Goal: Contribute content: Add original content to the website for others to see

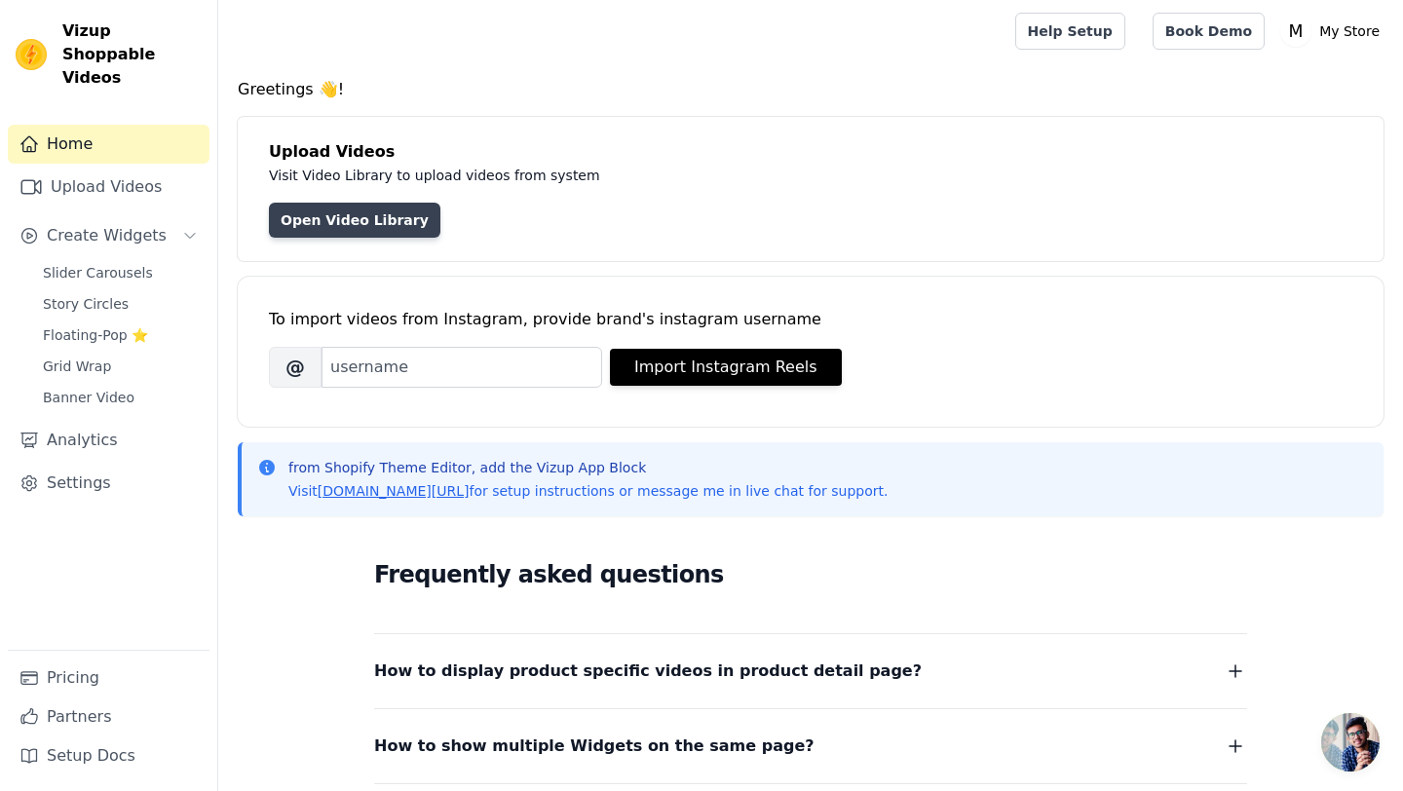
click at [293, 224] on link "Open Video Library" at bounding box center [355, 220] width 172 height 35
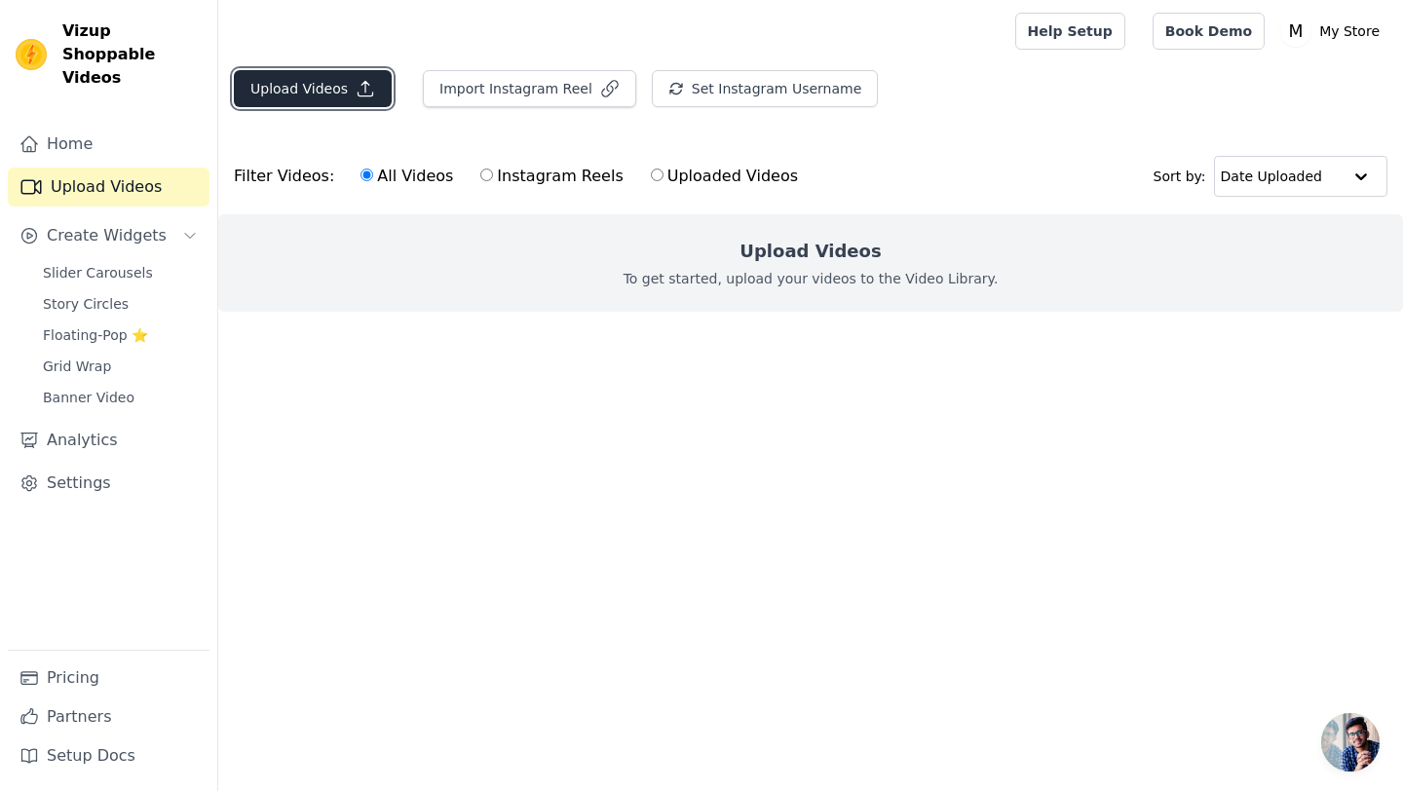
click at [310, 94] on button "Upload Videos" at bounding box center [313, 88] width 158 height 37
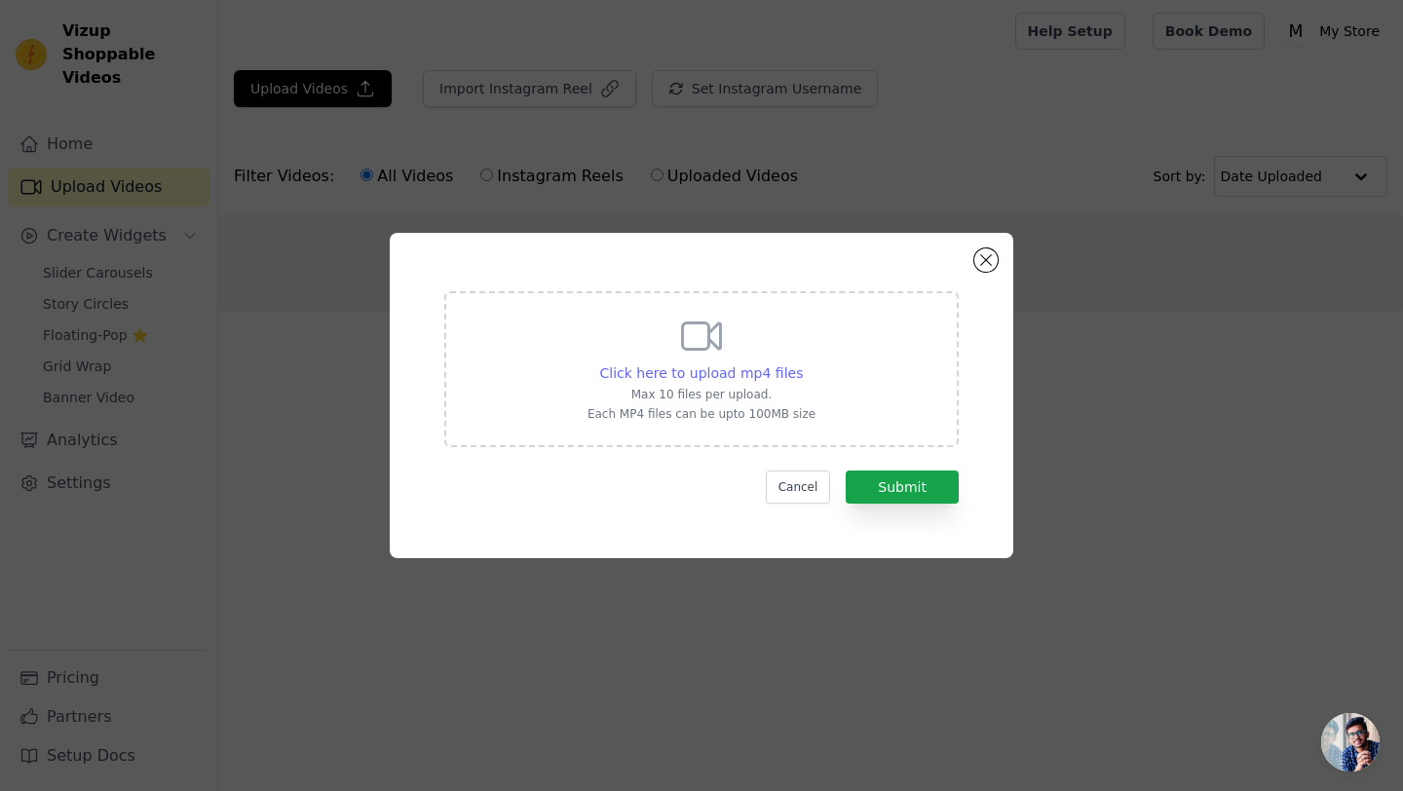
click at [644, 370] on span "Click here to upload mp4 files" at bounding box center [702, 373] width 204 height 16
click at [802, 363] on input "Click here to upload mp4 files Max 10 files per upload. Each MP4 files can be u…" at bounding box center [802, 362] width 1 height 1
type input "C:\fakepath\[DOMAIN_NAME][EMAIL_ADDRESS][DOMAIN_NAME]_1755600029661 (1).mp4"
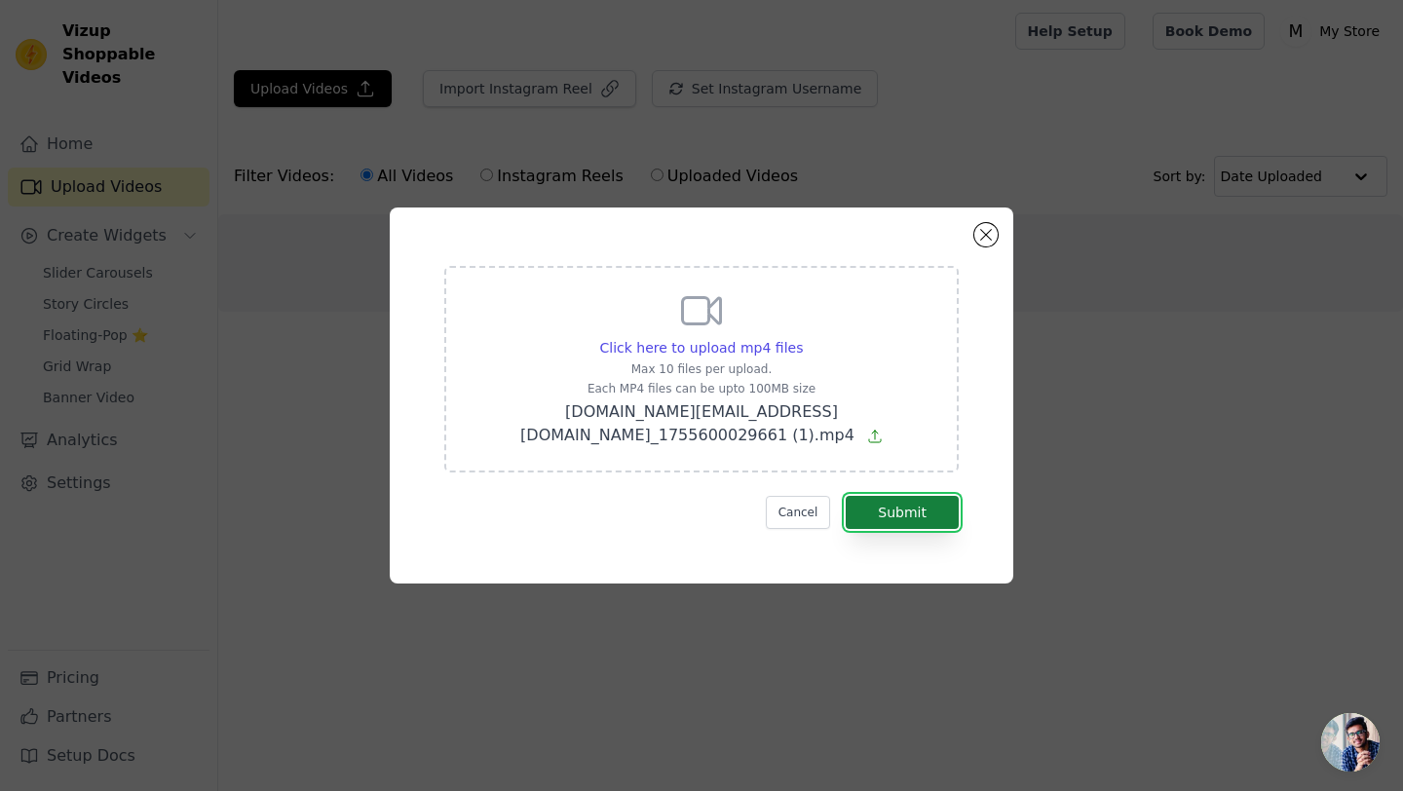
click at [883, 496] on button "Submit" at bounding box center [902, 512] width 113 height 33
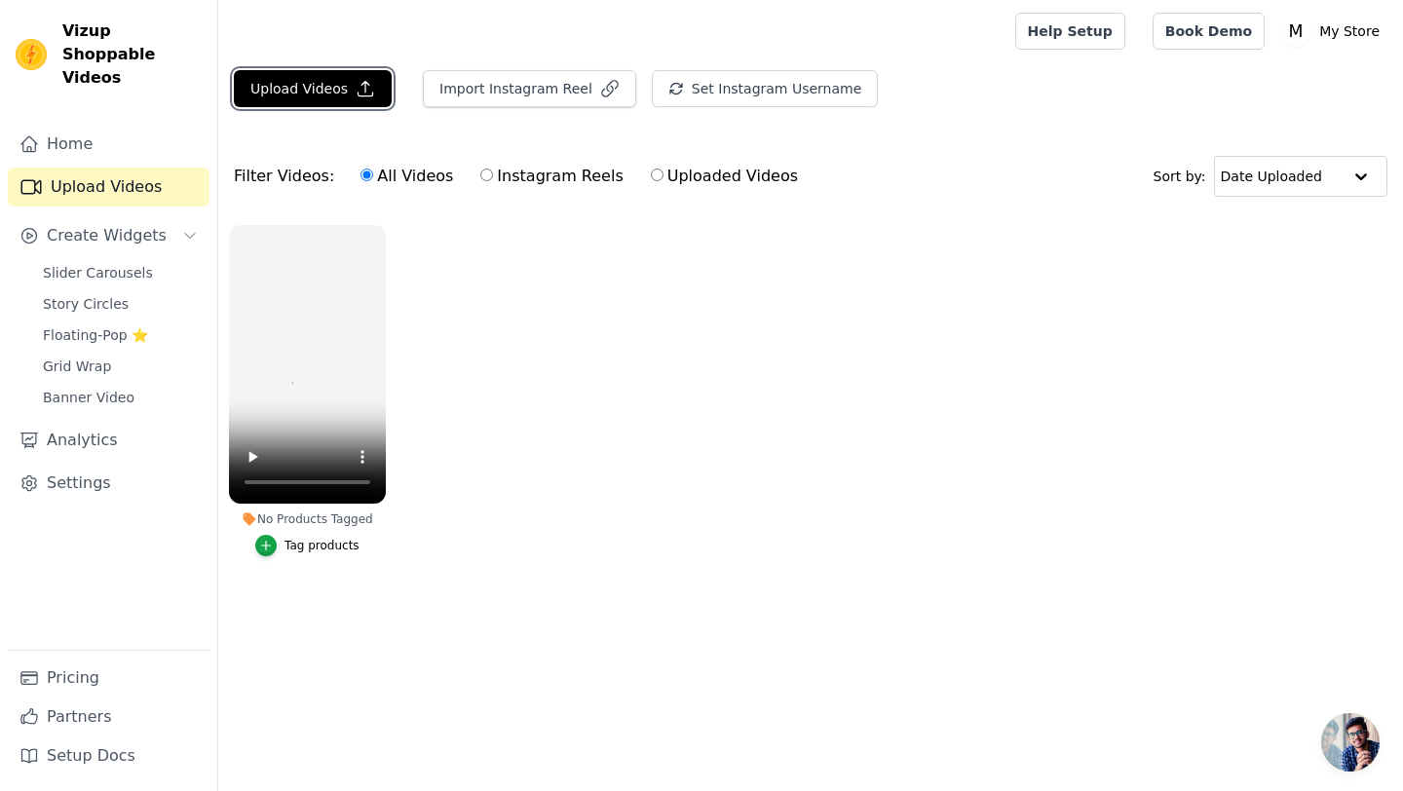
click at [299, 98] on button "Upload Videos" at bounding box center [313, 88] width 158 height 37
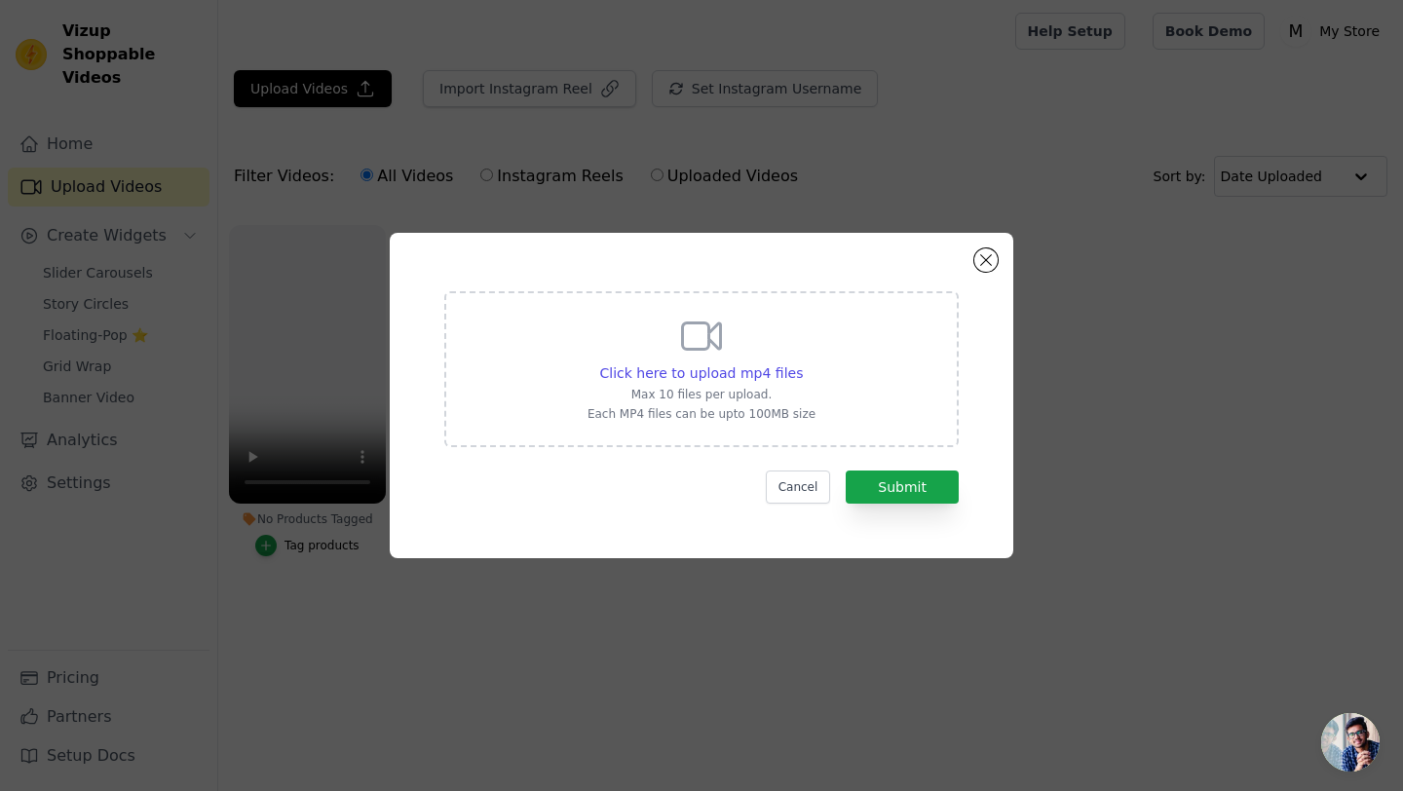
click at [727, 397] on p "Max 10 files per upload." at bounding box center [702, 395] width 228 height 16
click at [802, 363] on input "Click here to upload mp4 files Max 10 files per upload. Each MP4 files can be u…" at bounding box center [802, 362] width 1 height 1
type input "C:\fakepath\ssstik.io_@magneticfit.pe_1756224699410 (1).mp4"
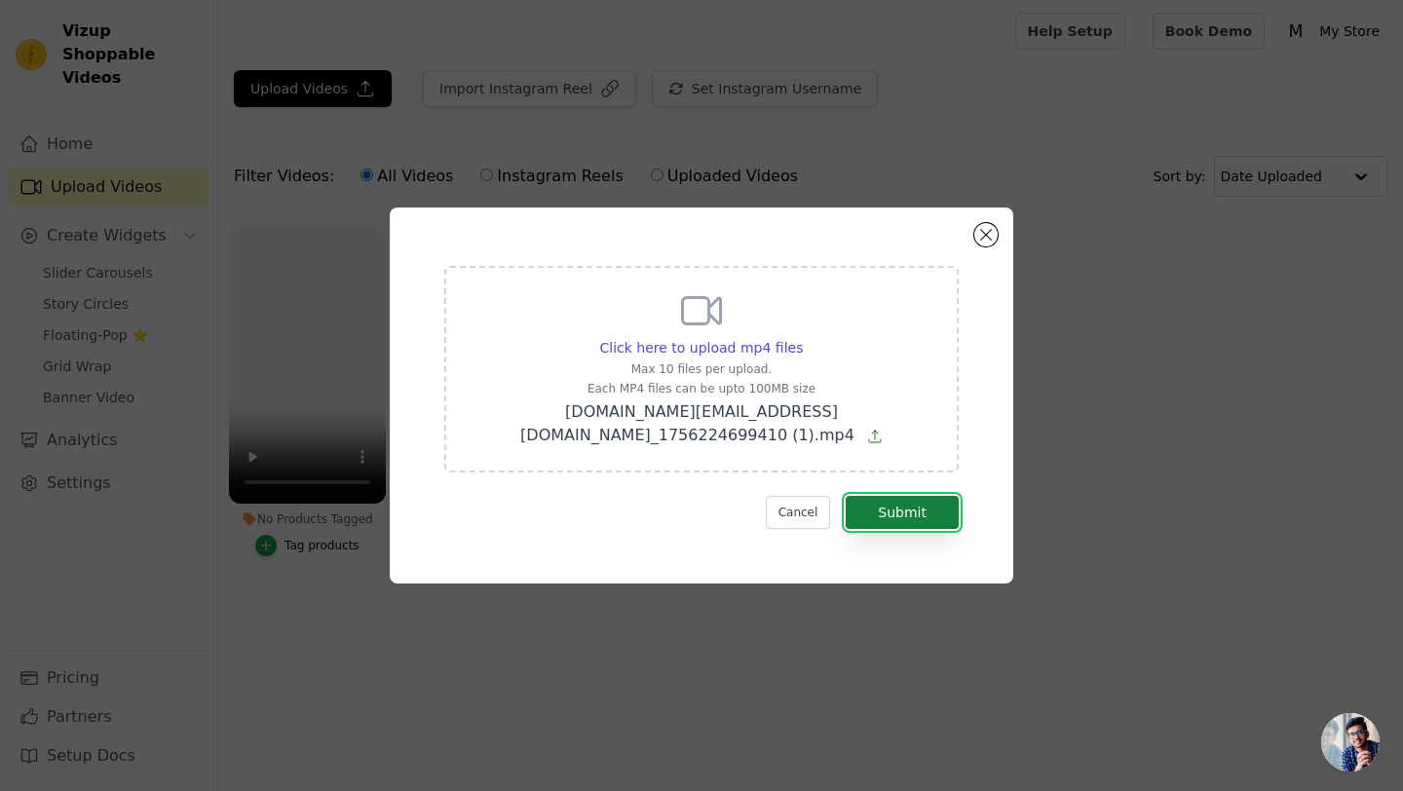
click at [887, 496] on button "Submit" at bounding box center [902, 512] width 113 height 33
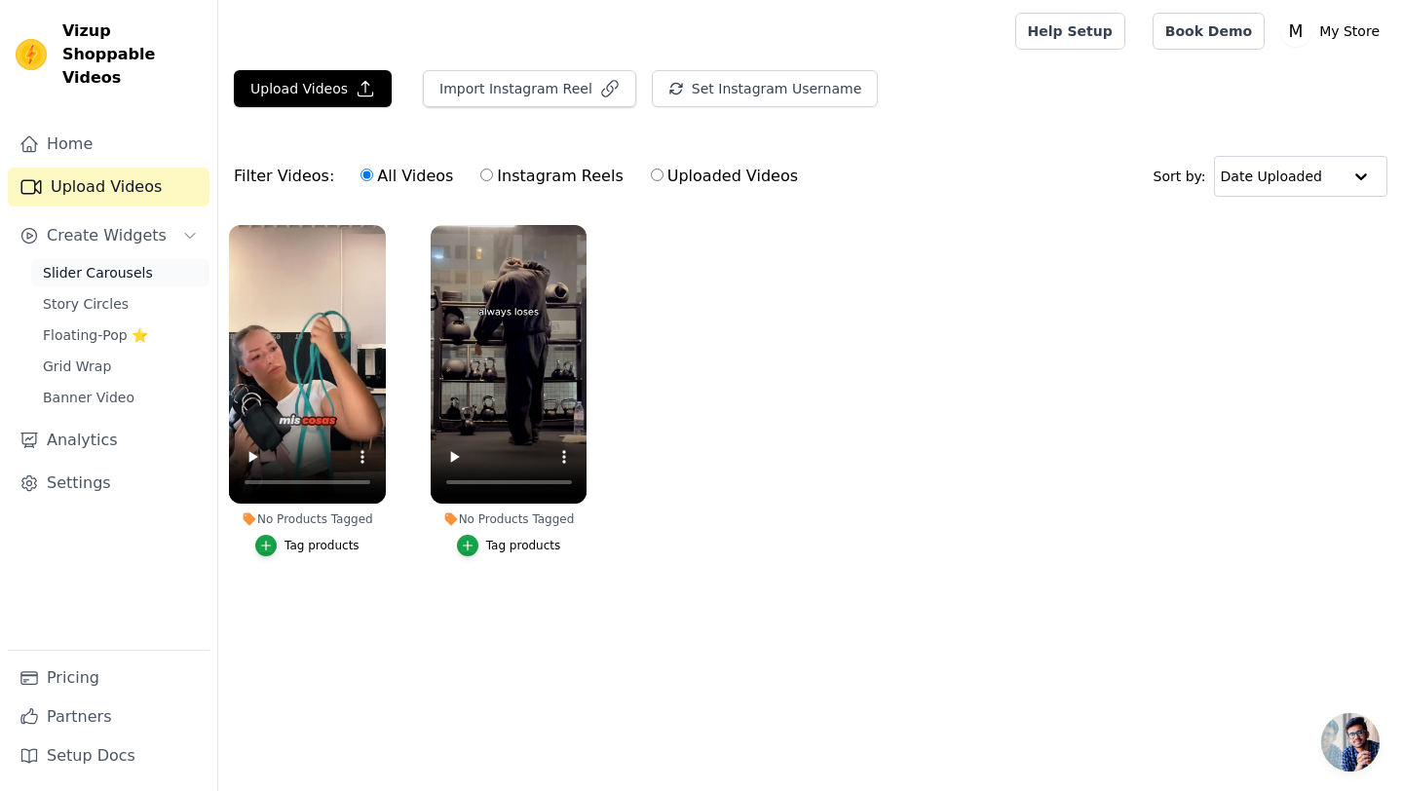
click at [120, 263] on span "Slider Carousels" at bounding box center [98, 272] width 110 height 19
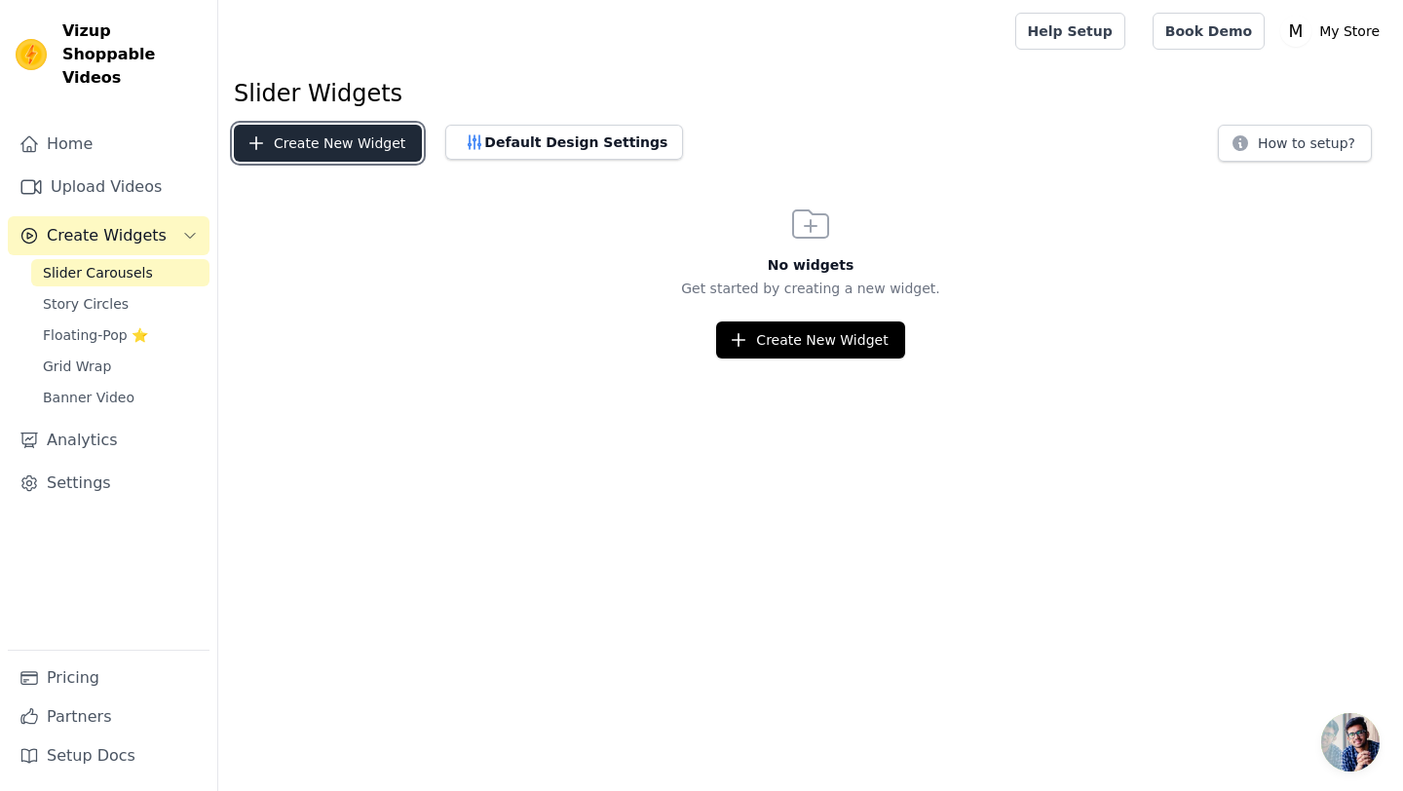
click at [305, 138] on button "Create New Widget" at bounding box center [328, 143] width 188 height 37
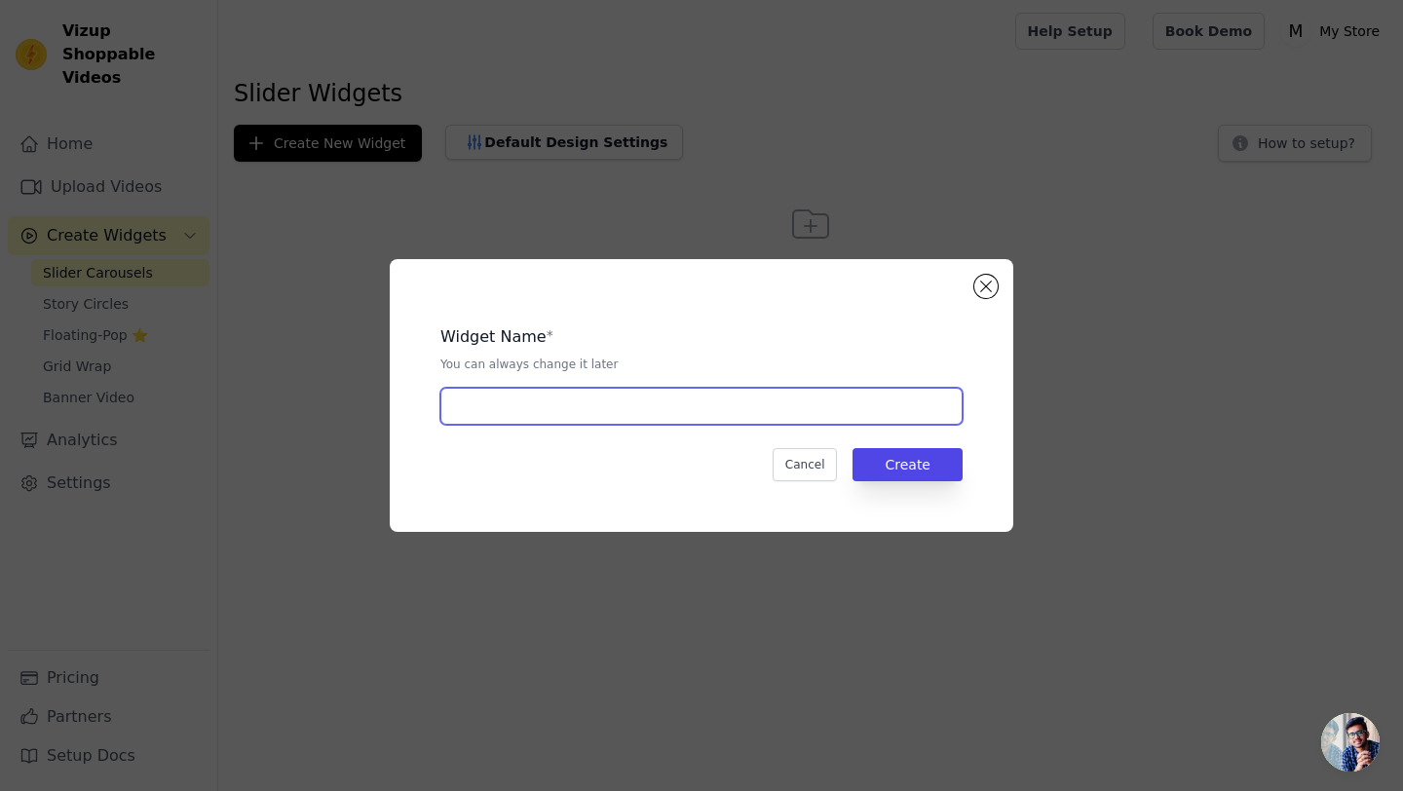
click at [625, 404] on input "text" at bounding box center [701, 406] width 522 height 37
paste input "Video slider"
type input "Video slider"
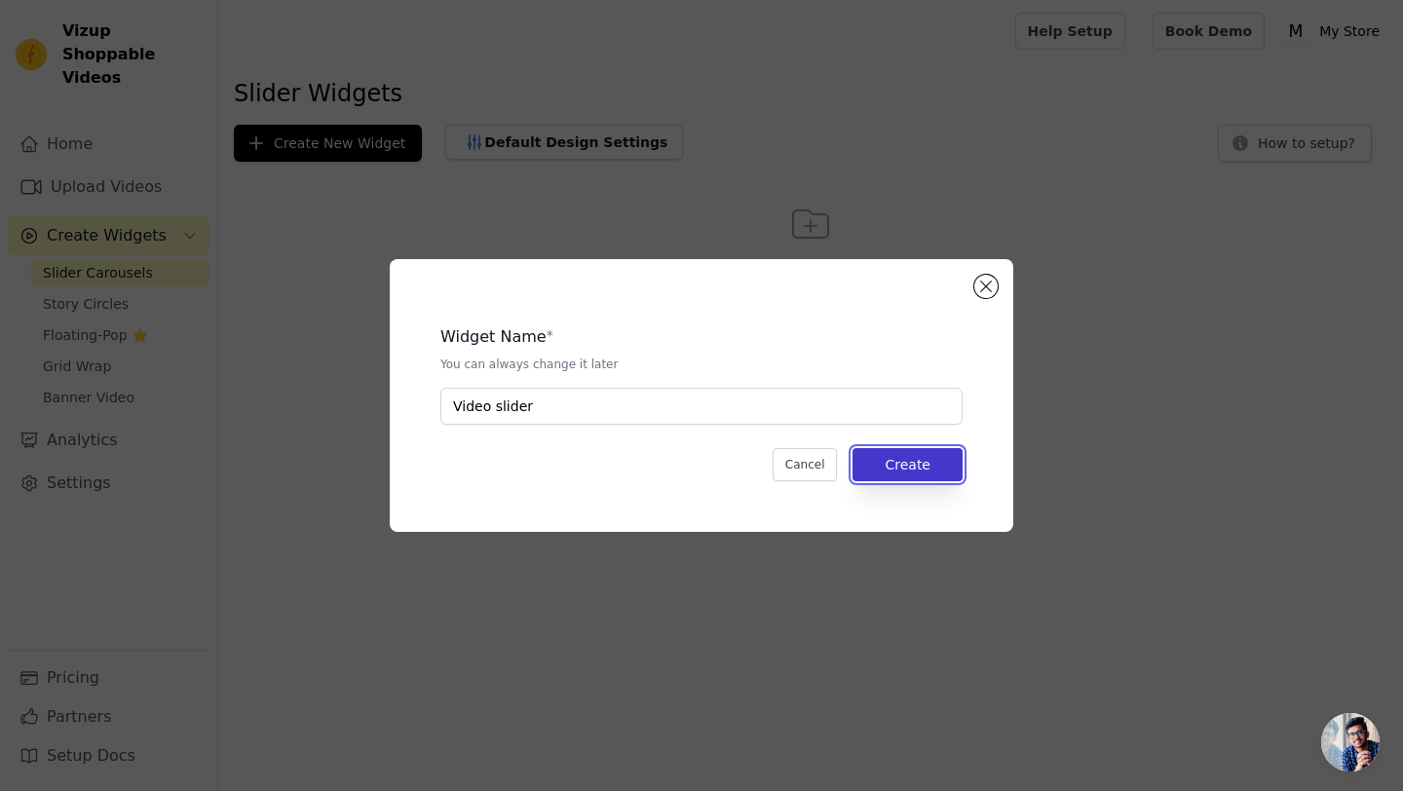
click at [902, 466] on button "Create" at bounding box center [908, 464] width 110 height 33
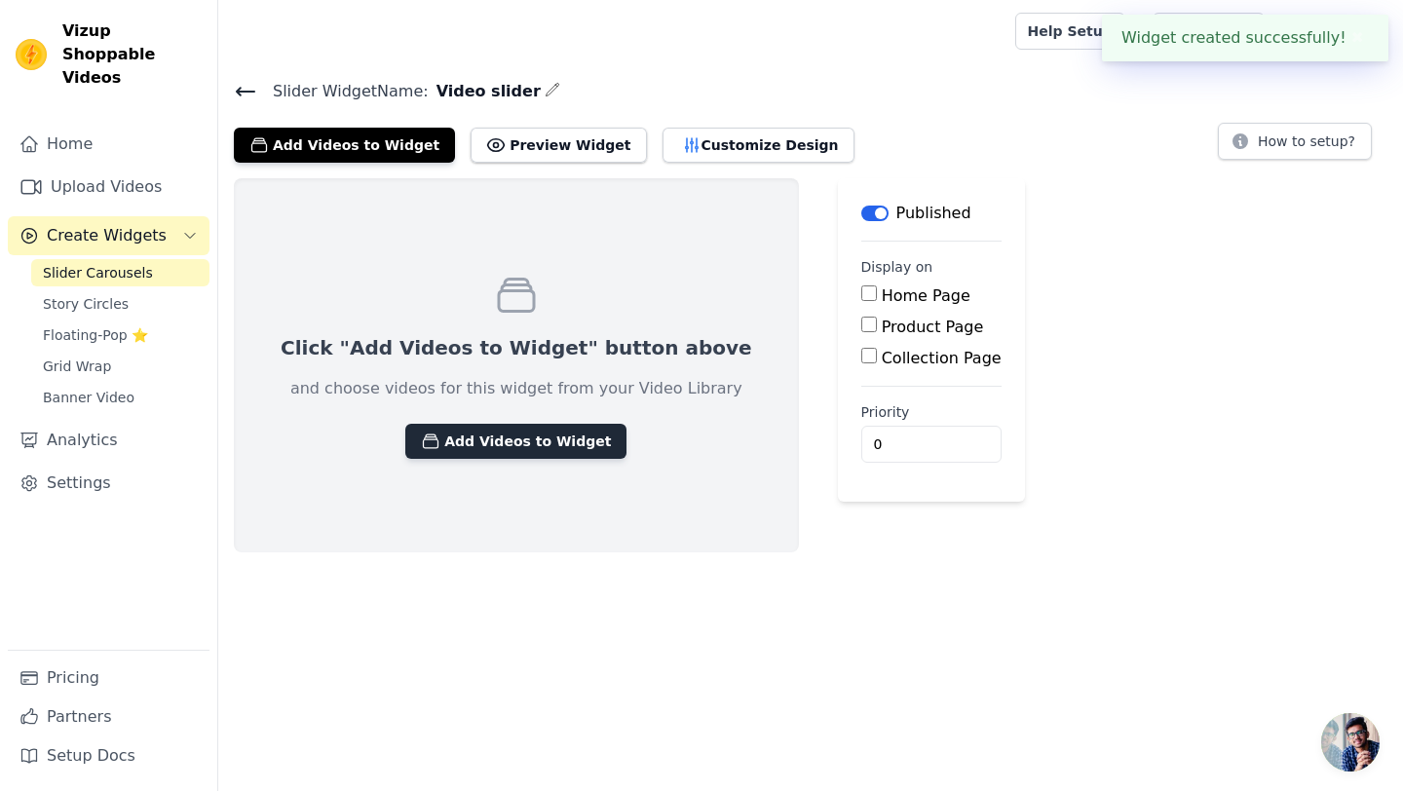
click at [524, 446] on button "Add Videos to Widget" at bounding box center [515, 441] width 221 height 35
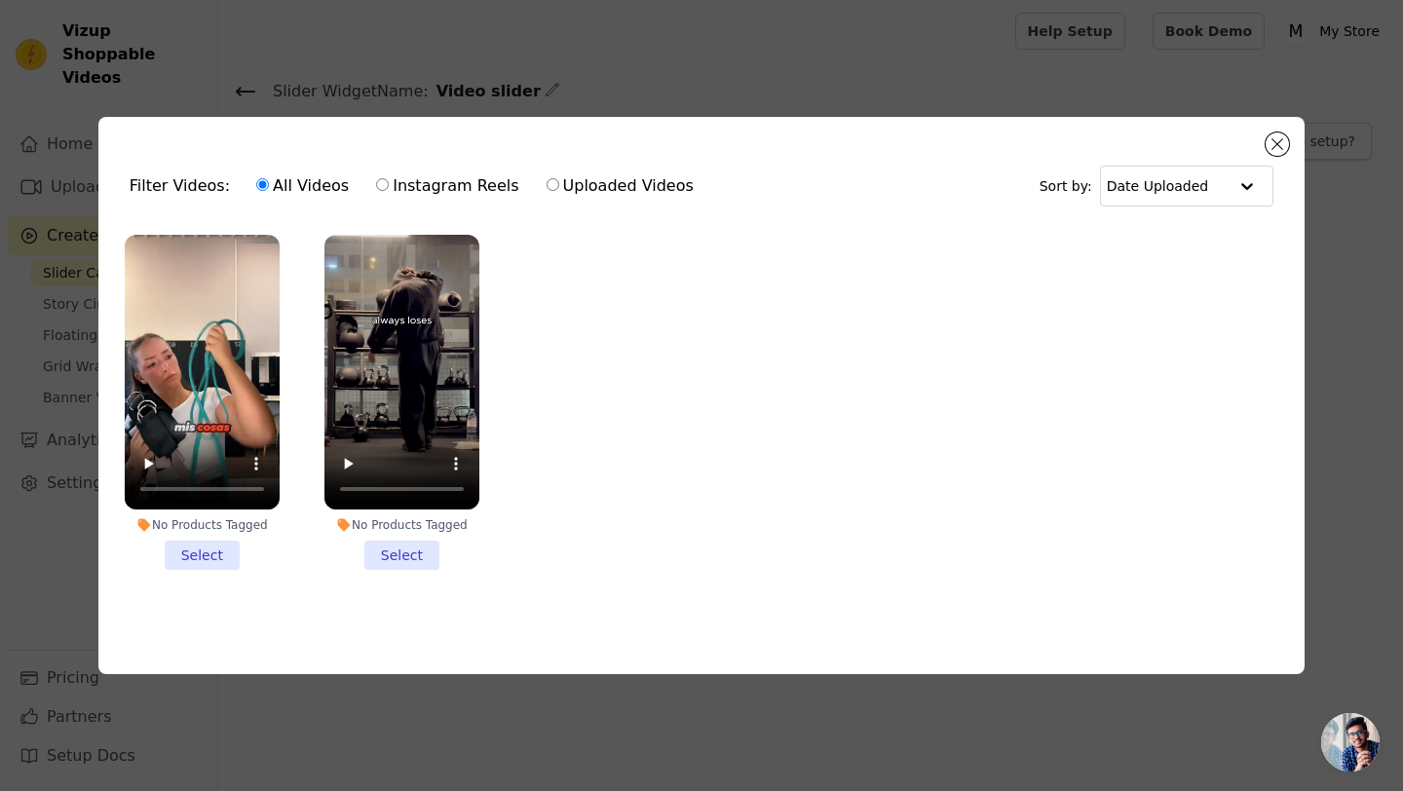
click at [390, 552] on li "No Products Tagged Select" at bounding box center [401, 403] width 155 height 336
click at [0, 0] on input "No Products Tagged Select" at bounding box center [0, 0] width 0 height 0
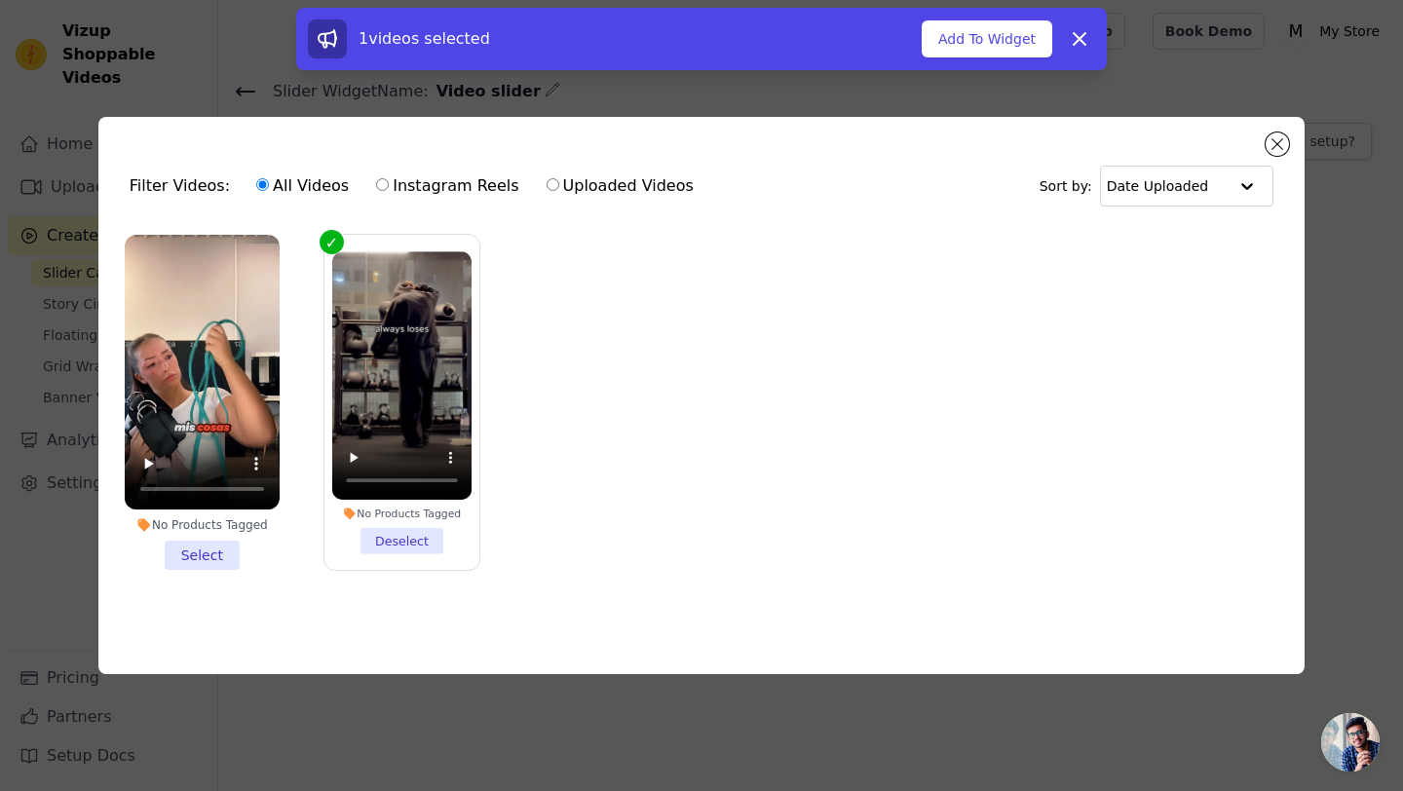
click at [218, 557] on li "No Products Tagged Select" at bounding box center [202, 403] width 155 height 336
click at [0, 0] on input "No Products Tagged Select" at bounding box center [0, 0] width 0 height 0
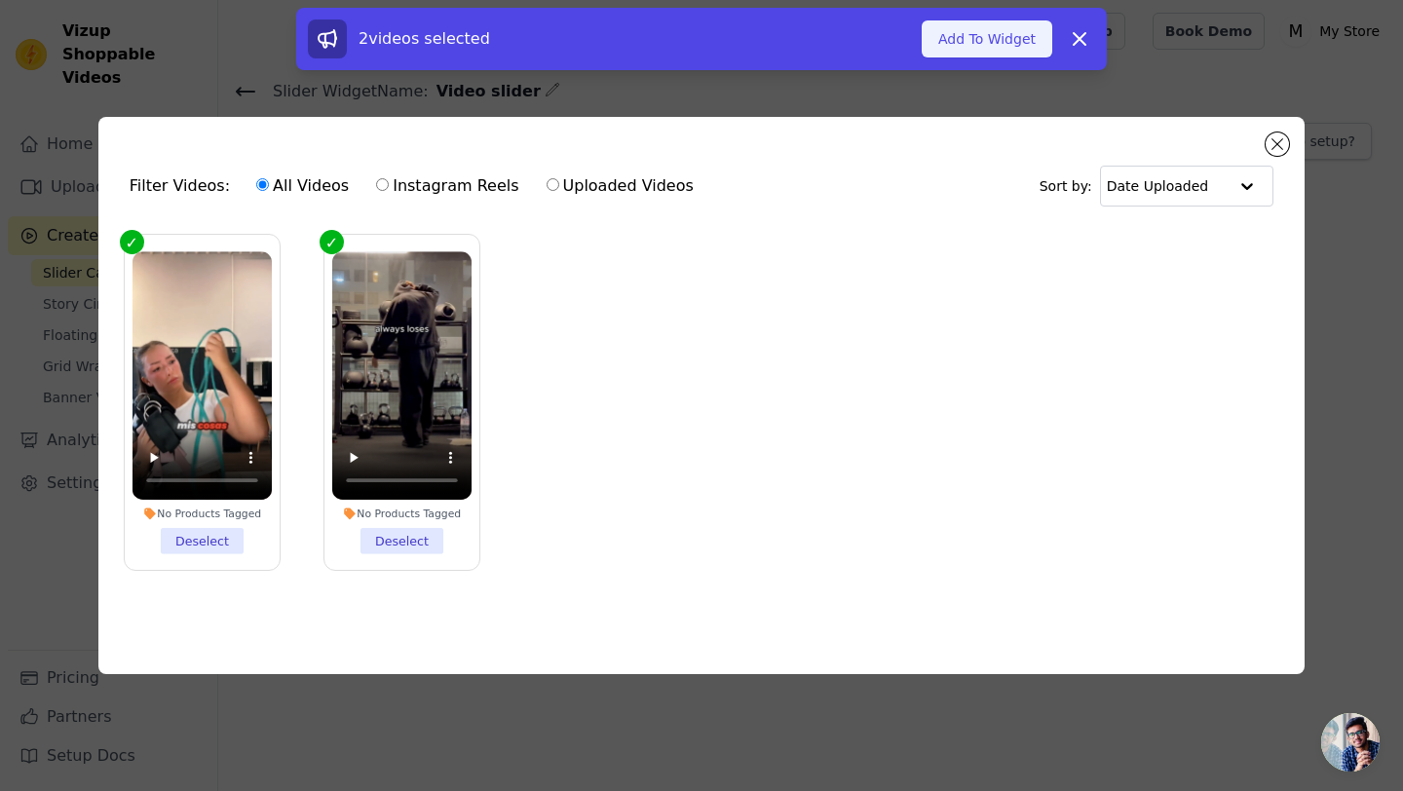
click at [967, 44] on button "Add To Widget" at bounding box center [987, 38] width 131 height 37
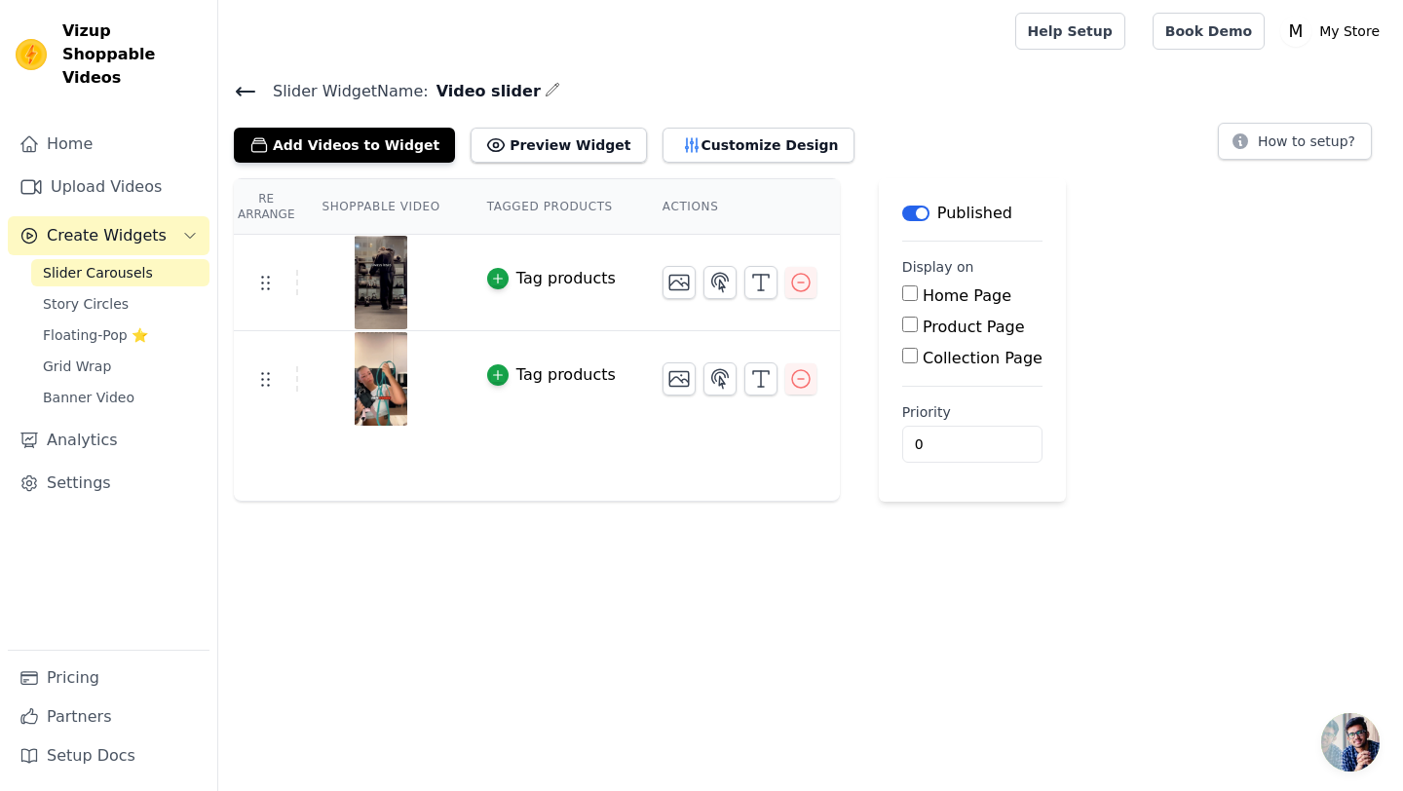
click at [908, 326] on input "Product Page" at bounding box center [910, 325] width 16 height 16
checkbox input "true"
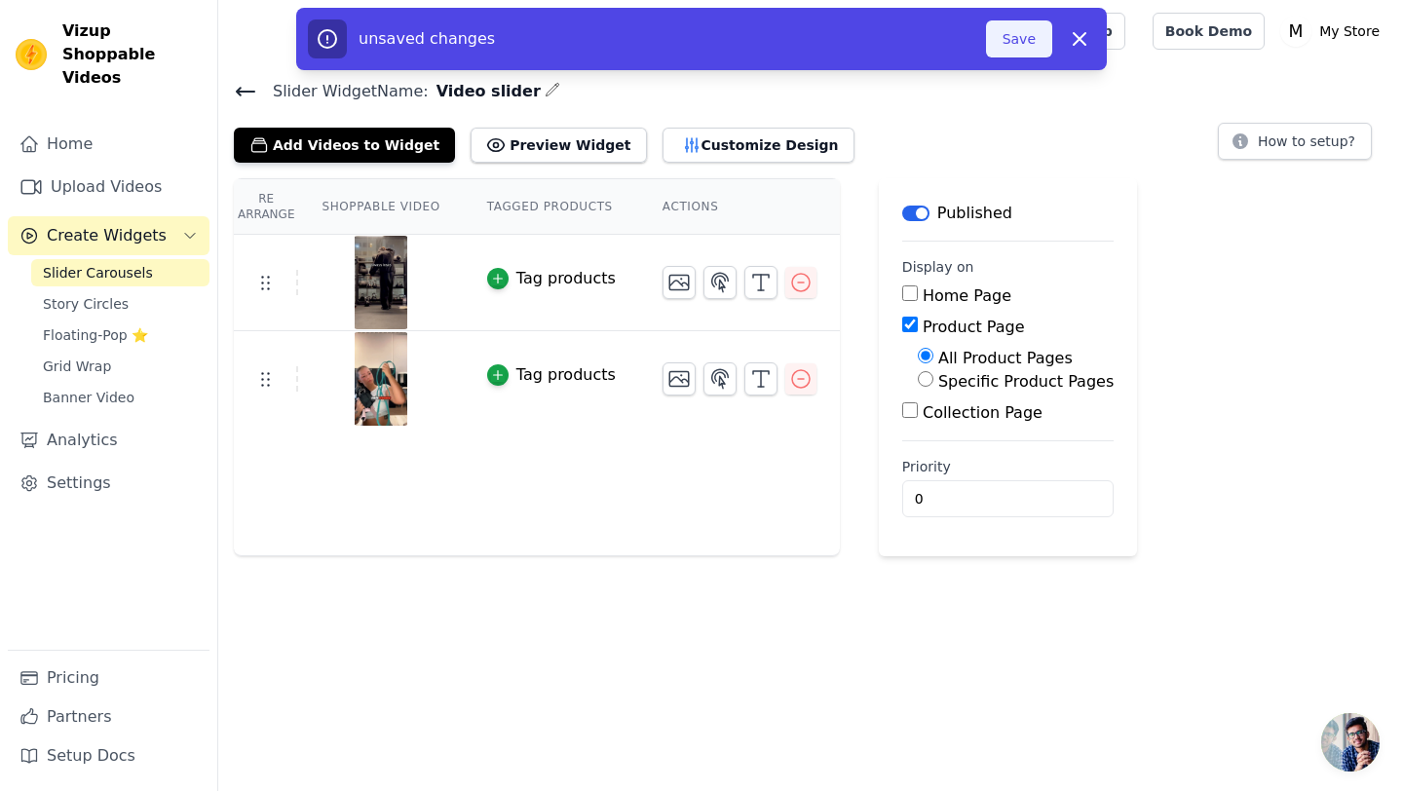
click at [1010, 41] on button "Save" at bounding box center [1019, 38] width 66 height 37
